Goal: Check status: Check status

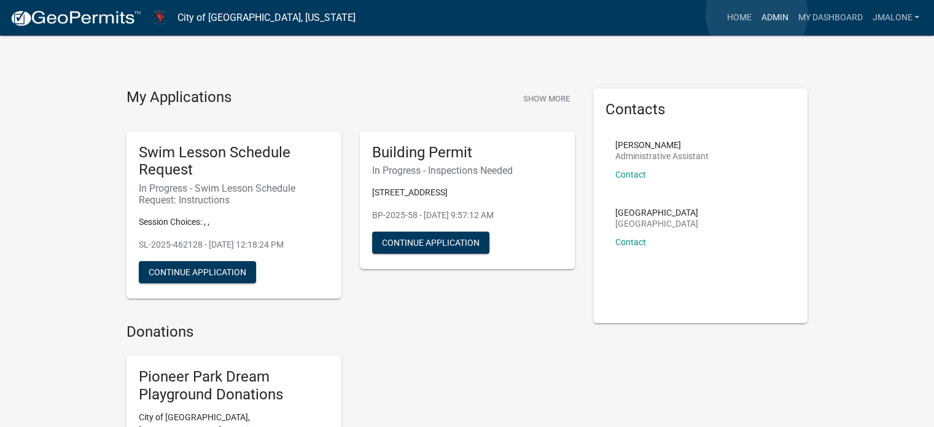
click at [756, 14] on link "Admin" at bounding box center [774, 17] width 37 height 23
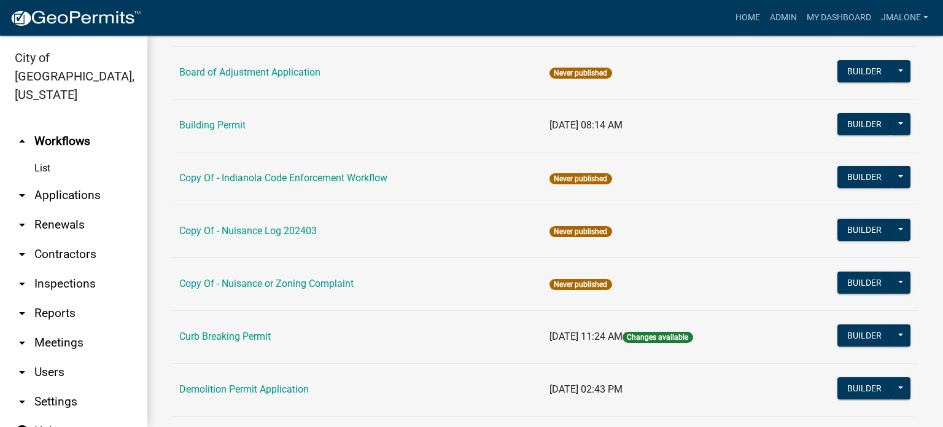
scroll to position [246, 0]
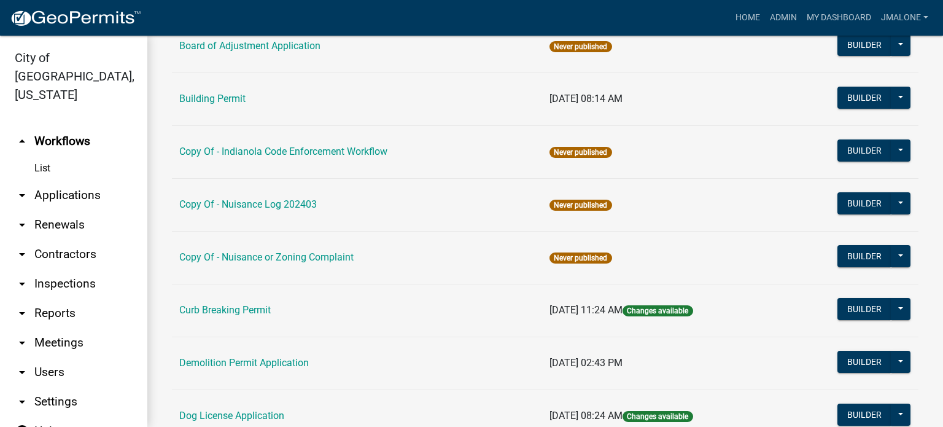
click at [231, 104] on link "Building Permit" at bounding box center [212, 99] width 66 height 12
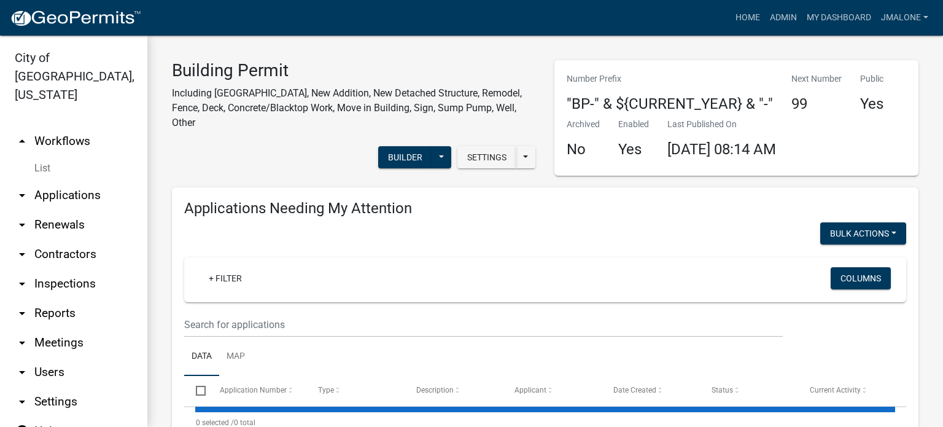
select select "3: 100"
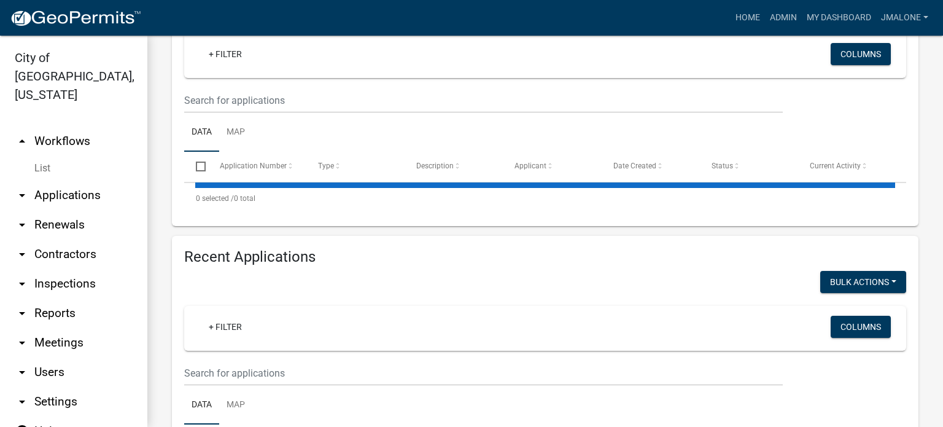
scroll to position [246, 0]
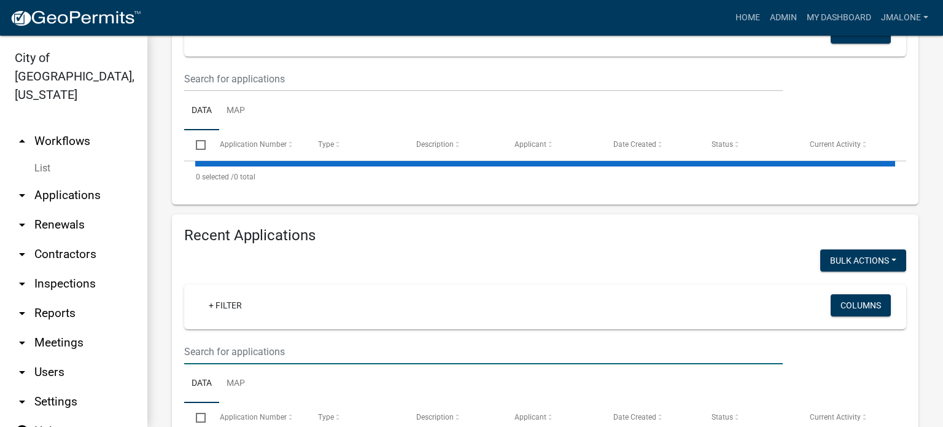
click at [248, 91] on input "text" at bounding box center [483, 78] width 599 height 25
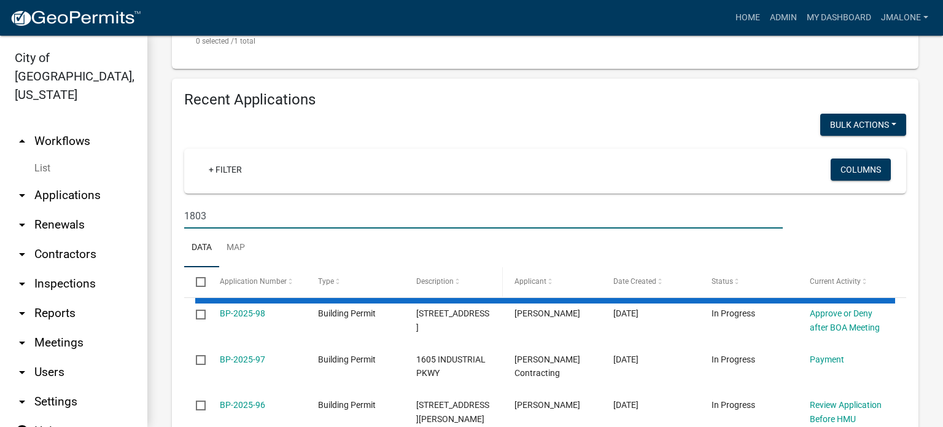
scroll to position [440, 0]
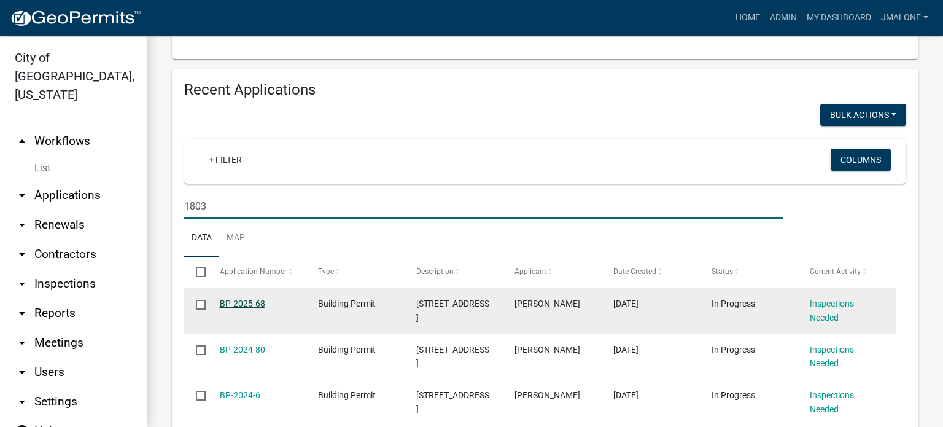
type input "1803"
click at [253, 308] on link "BP-2025-68" at bounding box center [242, 303] width 45 height 10
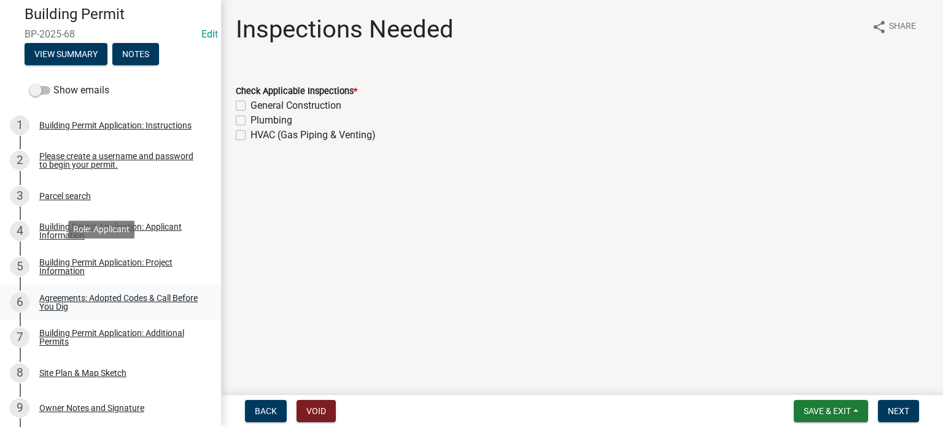
scroll to position [123, 0]
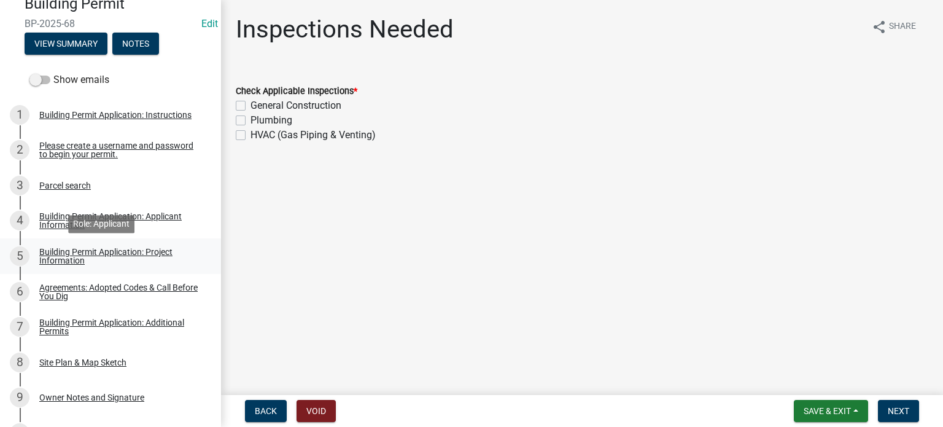
click at [88, 262] on div "Building Permit Application: Project Information" at bounding box center [120, 255] width 162 height 17
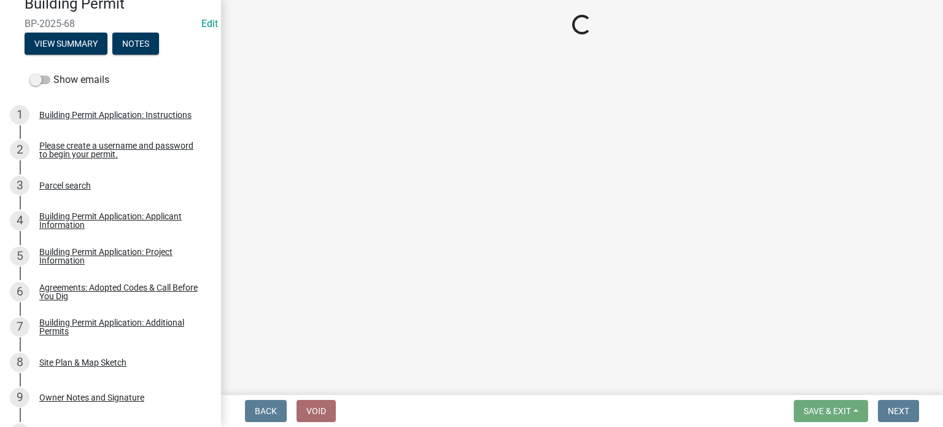
select select "57c12fbf-2104-401b-a871-4062d0a56bab"
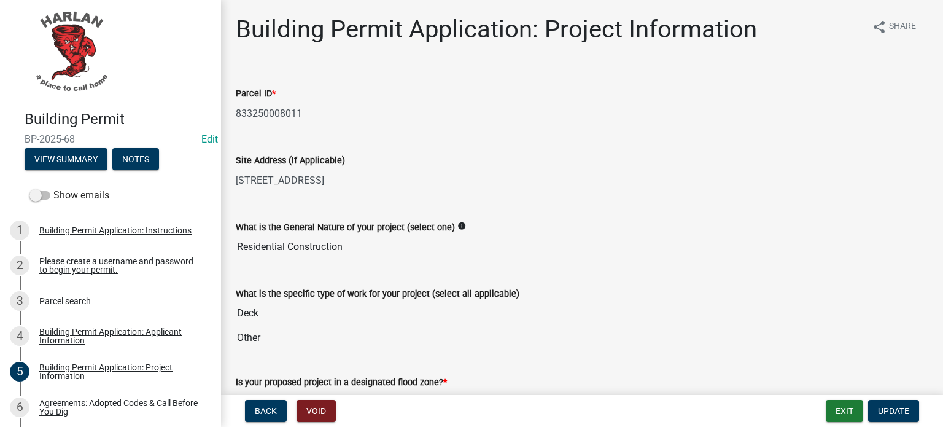
scroll to position [0, 0]
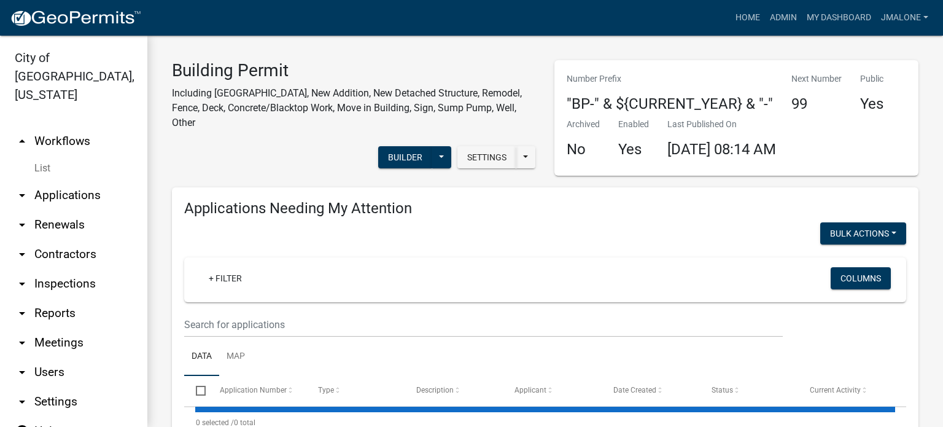
select select "3: 100"
click at [67, 126] on link "arrow_drop_up Workflows" at bounding box center [73, 140] width 147 height 29
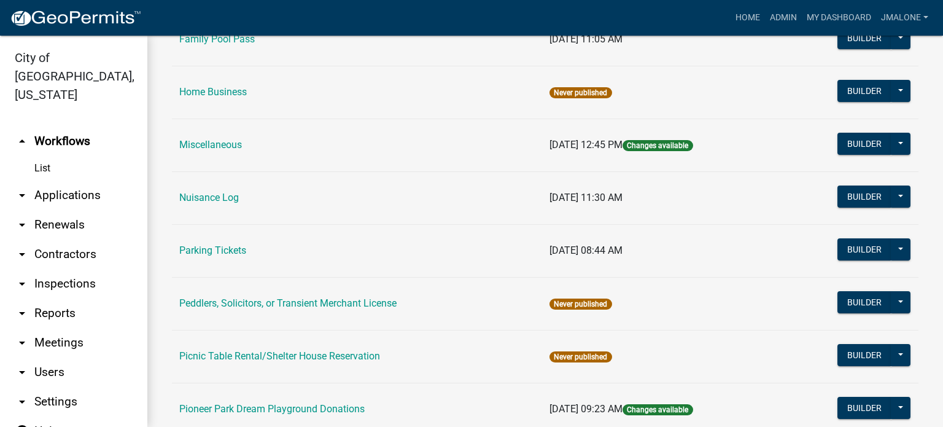
scroll to position [675, 0]
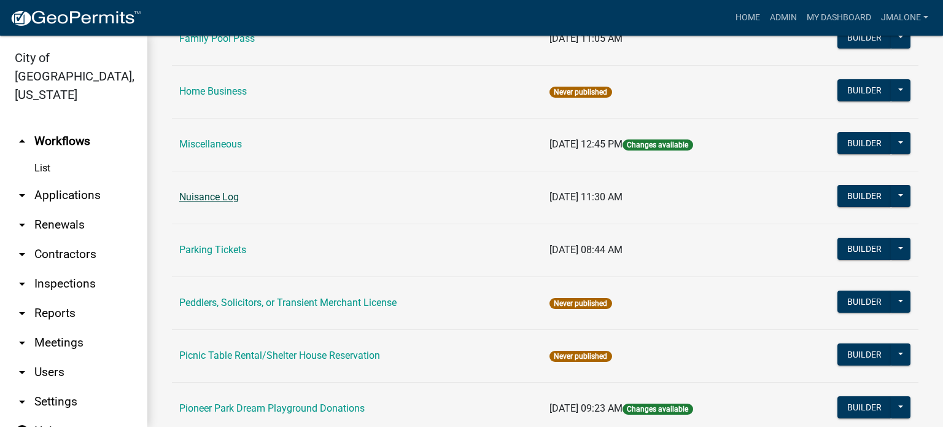
click at [213, 203] on link "Nuisance Log" at bounding box center [209, 197] width 60 height 12
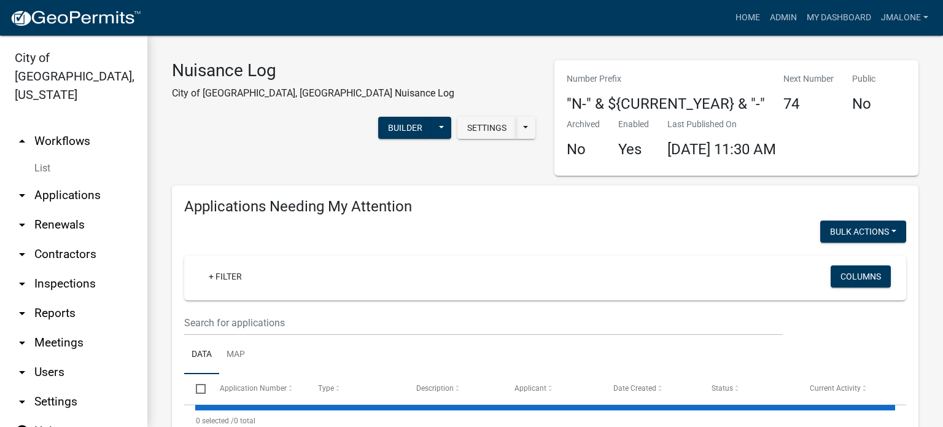
select select "3: 100"
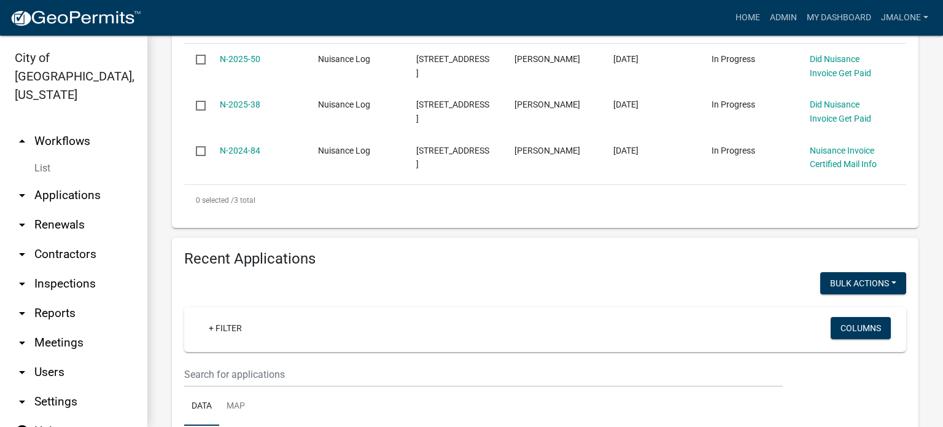
scroll to position [368, 0]
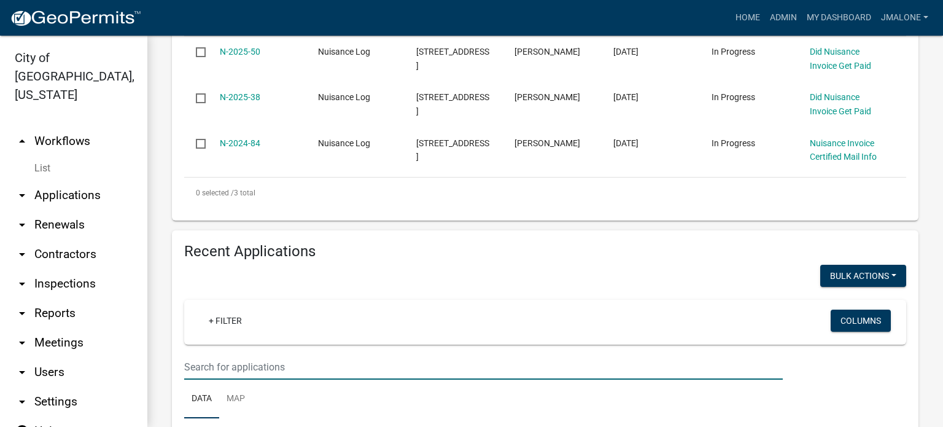
click at [233, 379] on input "text" at bounding box center [483, 366] width 599 height 25
type input "1620"
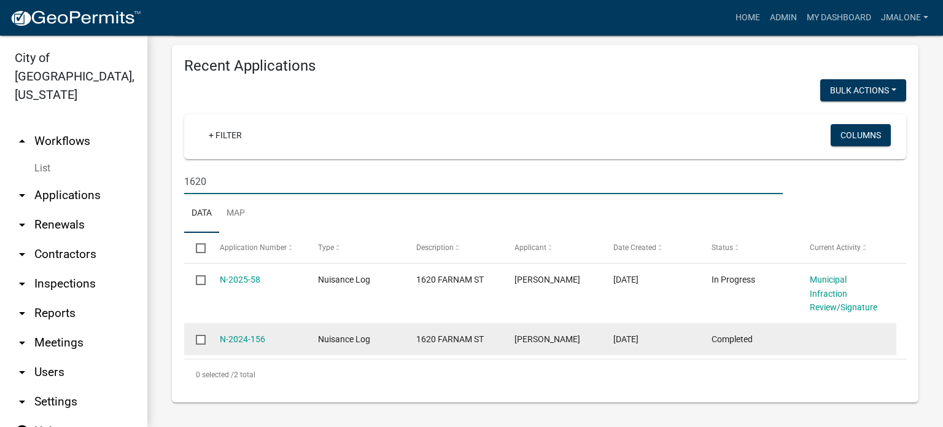
scroll to position [637, 0]
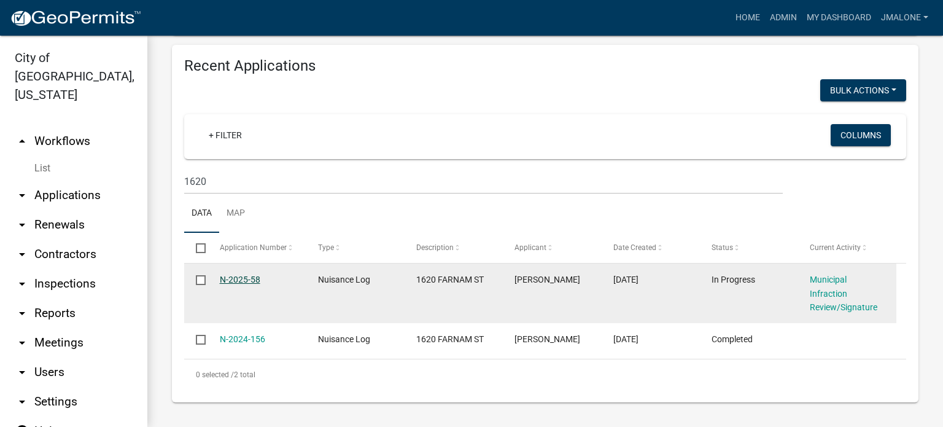
click at [245, 274] on link "N-2025-58" at bounding box center [240, 279] width 41 height 10
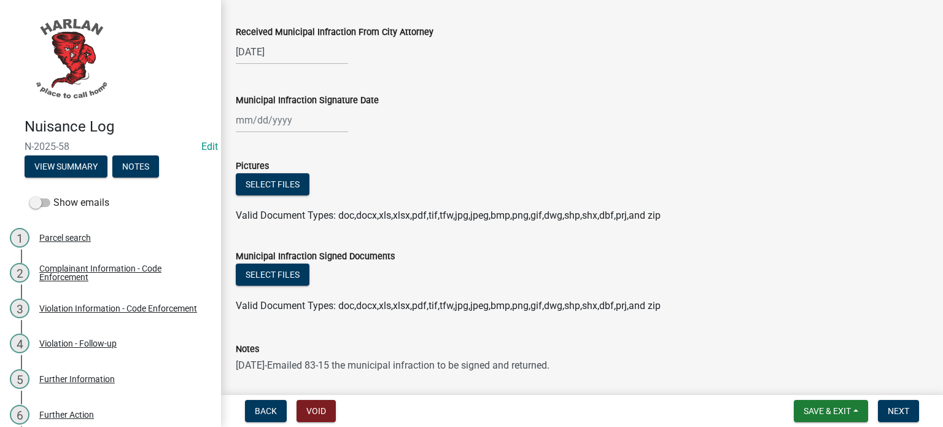
scroll to position [123, 0]
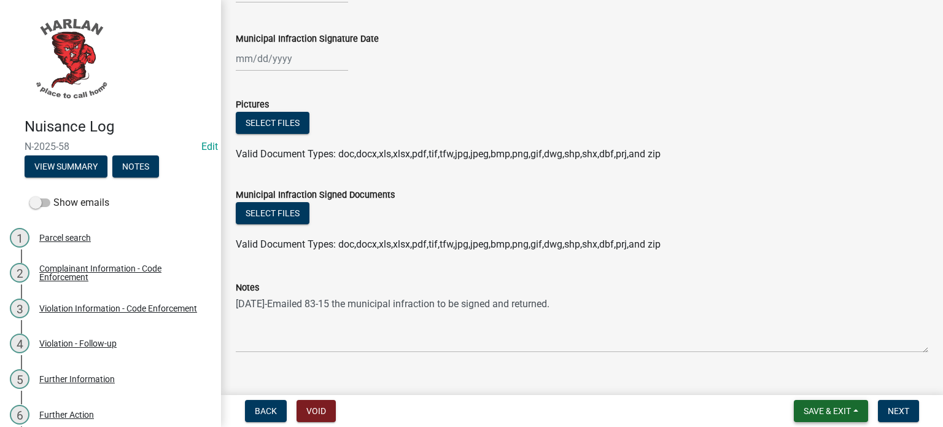
click at [834, 409] on span "Save & Exit" at bounding box center [827, 411] width 47 height 10
click at [816, 380] on button "Save & Exit" at bounding box center [819, 376] width 98 height 29
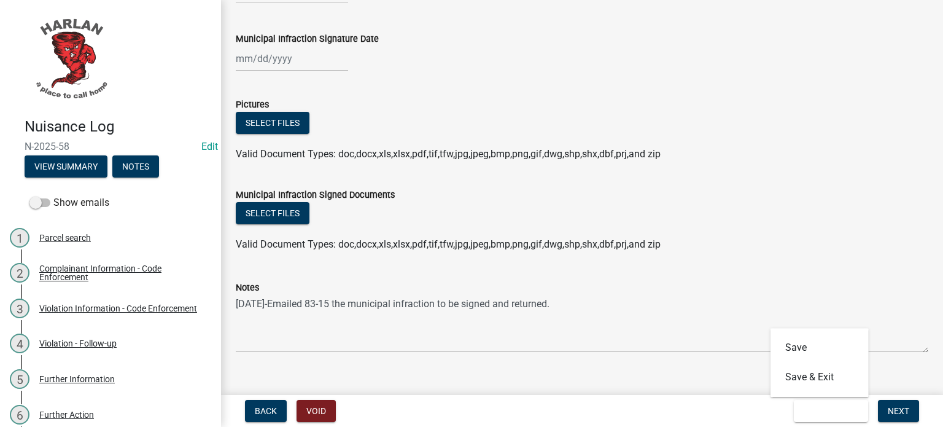
scroll to position [0, 0]
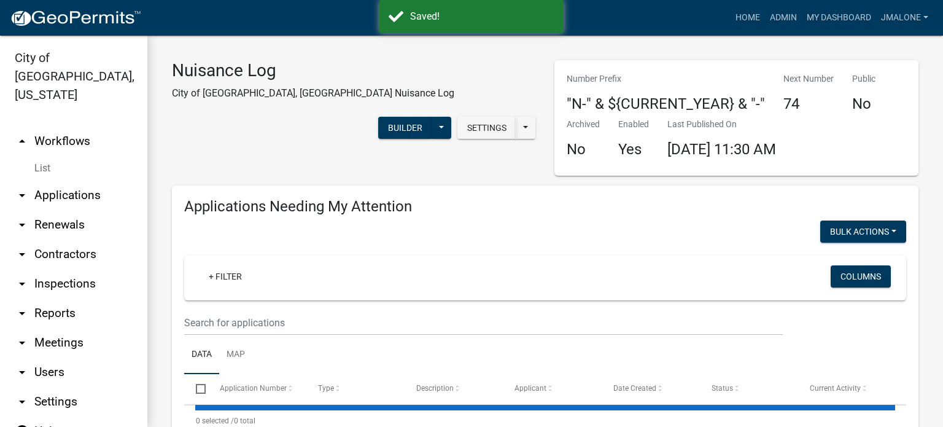
select select "3: 100"
